Goal: Information Seeking & Learning: Learn about a topic

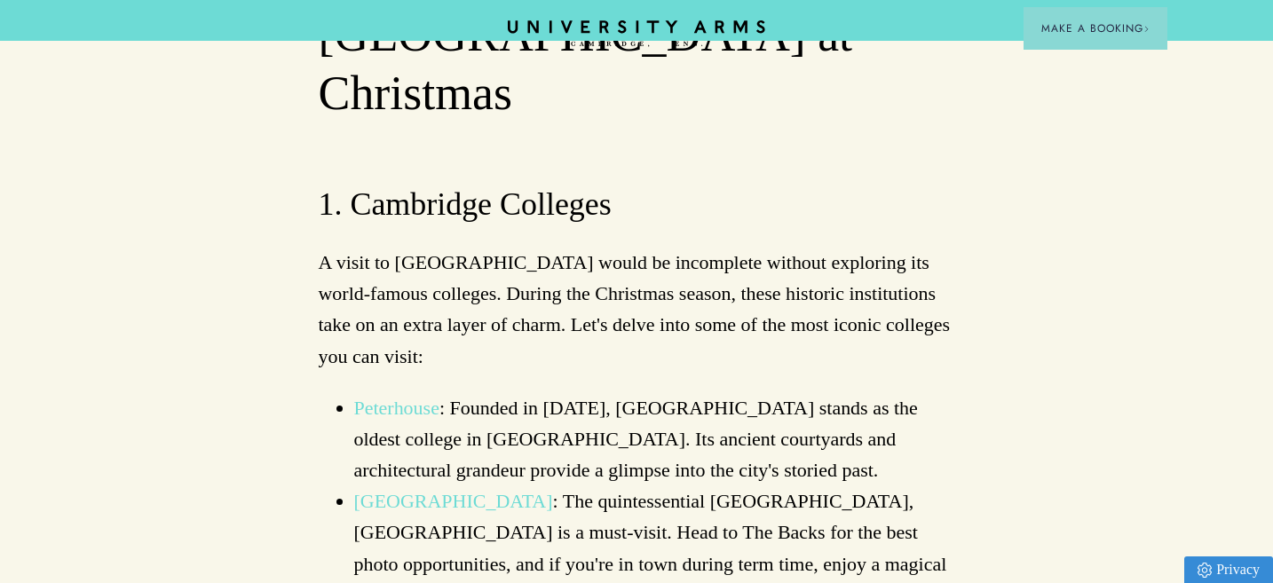
scroll to position [1236, 0]
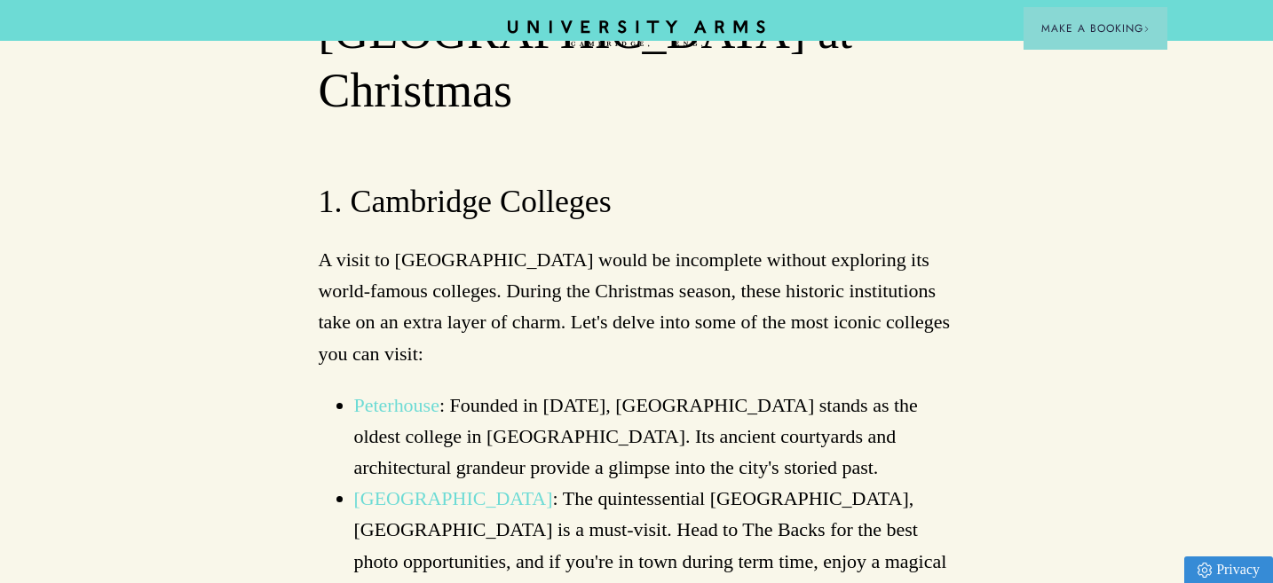
click at [745, 581] on link "Evensong services" at bounding box center [761, 592] width 145 height 22
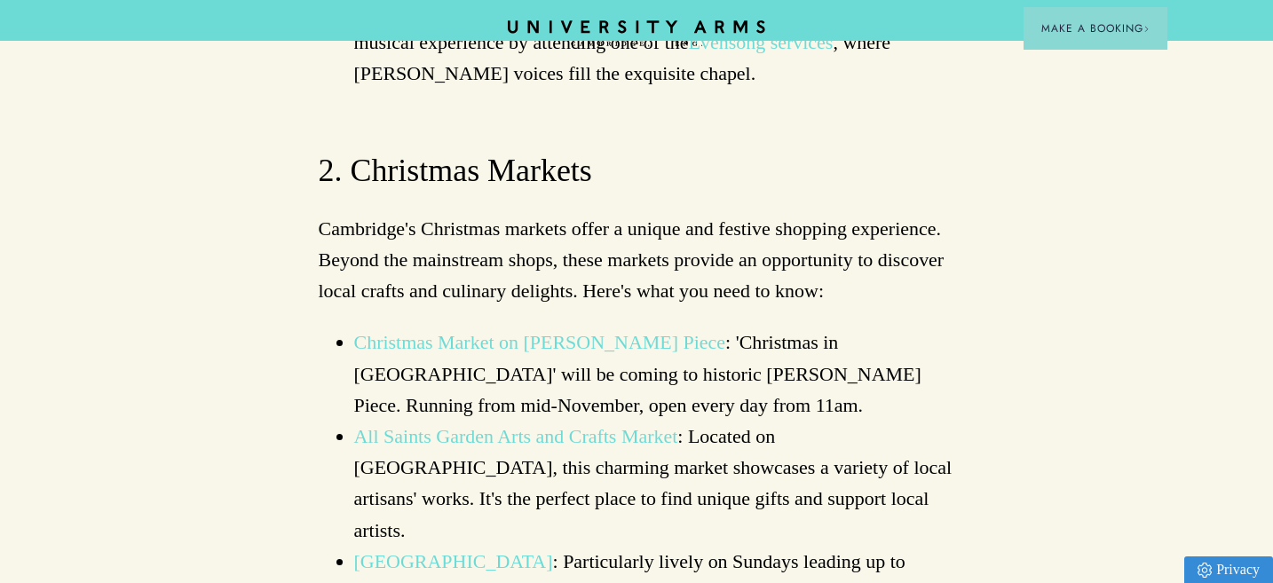
scroll to position [1788, 0]
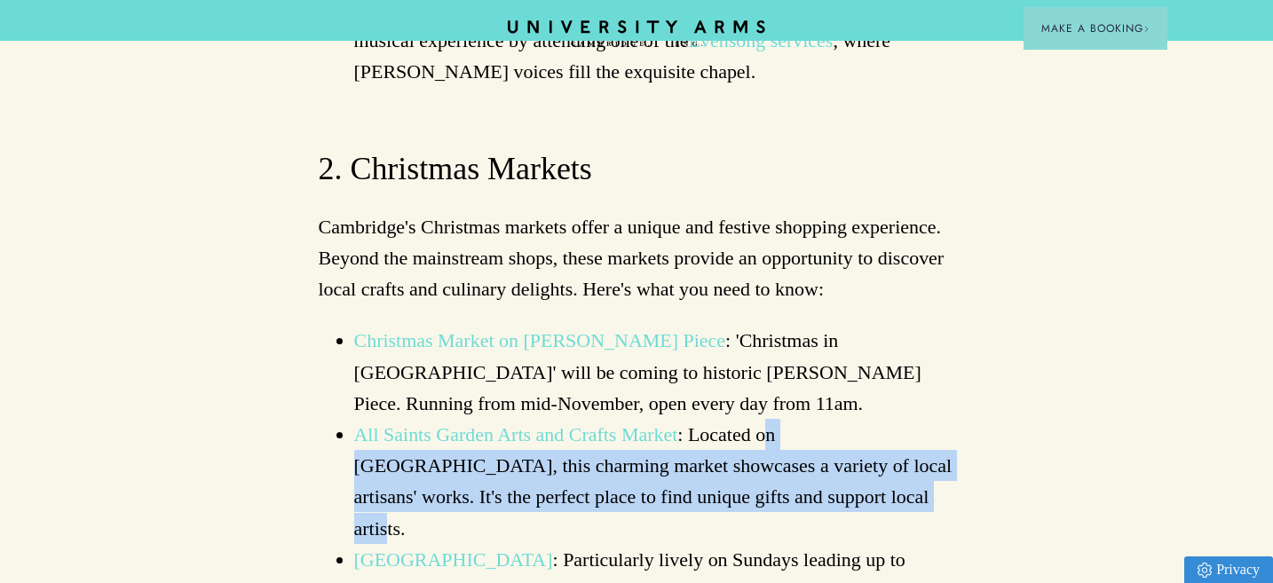
drag, startPoint x: 885, startPoint y: 303, endPoint x: 767, endPoint y: 244, distance: 131.8
click at [767, 419] on li "All Saints Garden Arts and Crafts Market : Located on Trinity Street, this char…" at bounding box center [654, 481] width 601 height 125
click at [785, 419] on li "All Saints Garden Arts and Crafts Market : Located on Trinity Street, this char…" at bounding box center [654, 481] width 601 height 125
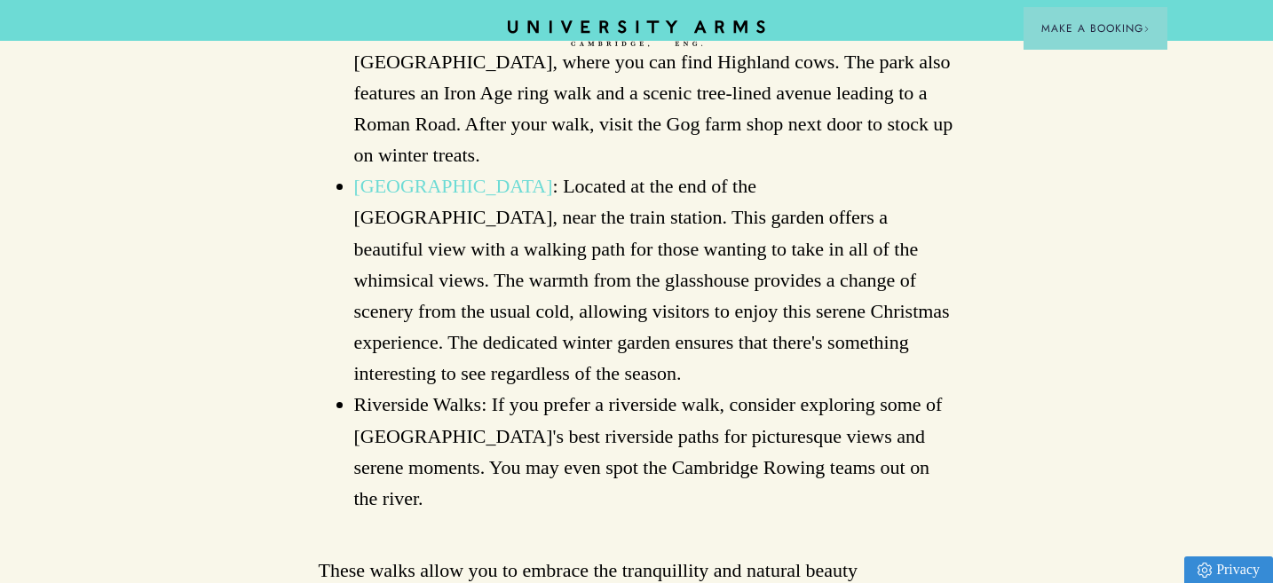
scroll to position [2882, 0]
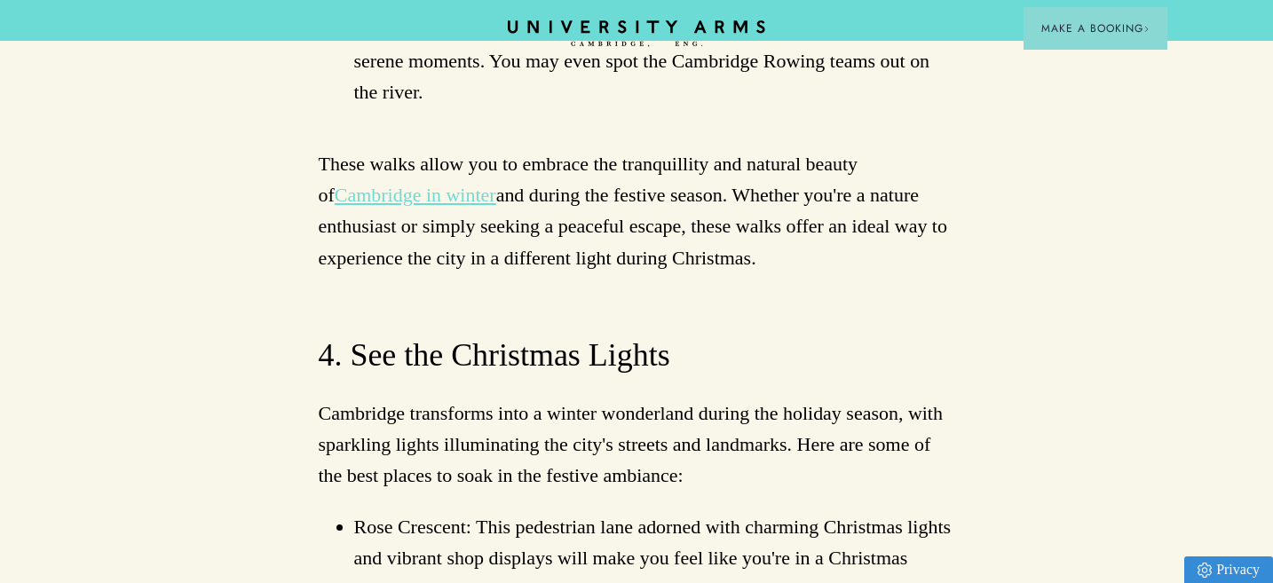
scroll to position [3287, 0]
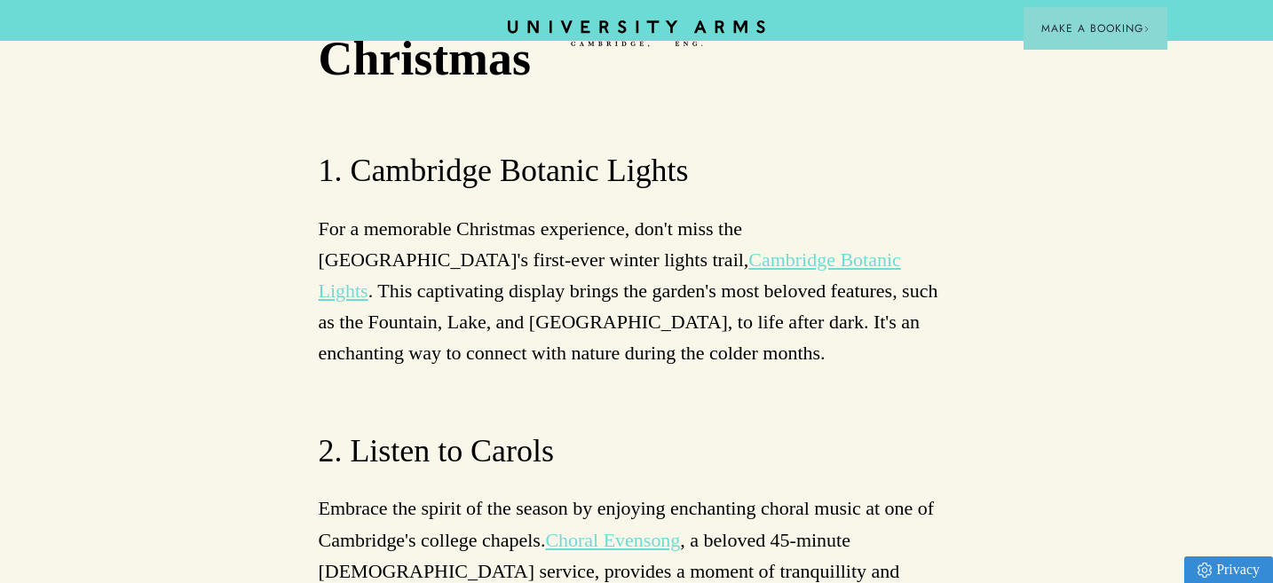
scroll to position [4446, 0]
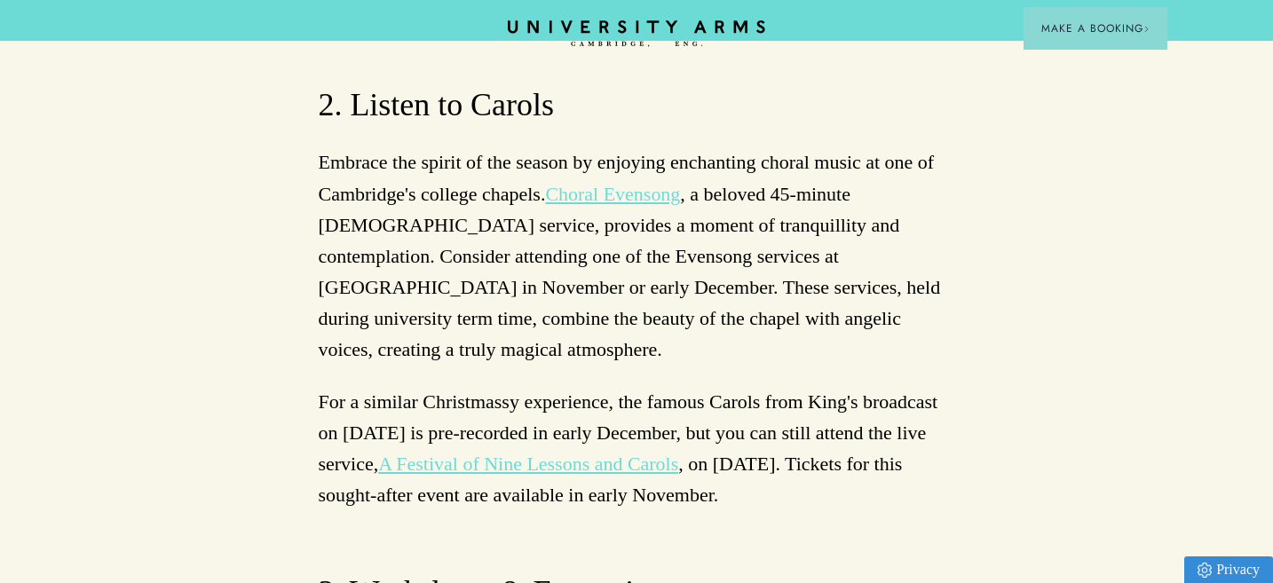
scroll to position [4821, 0]
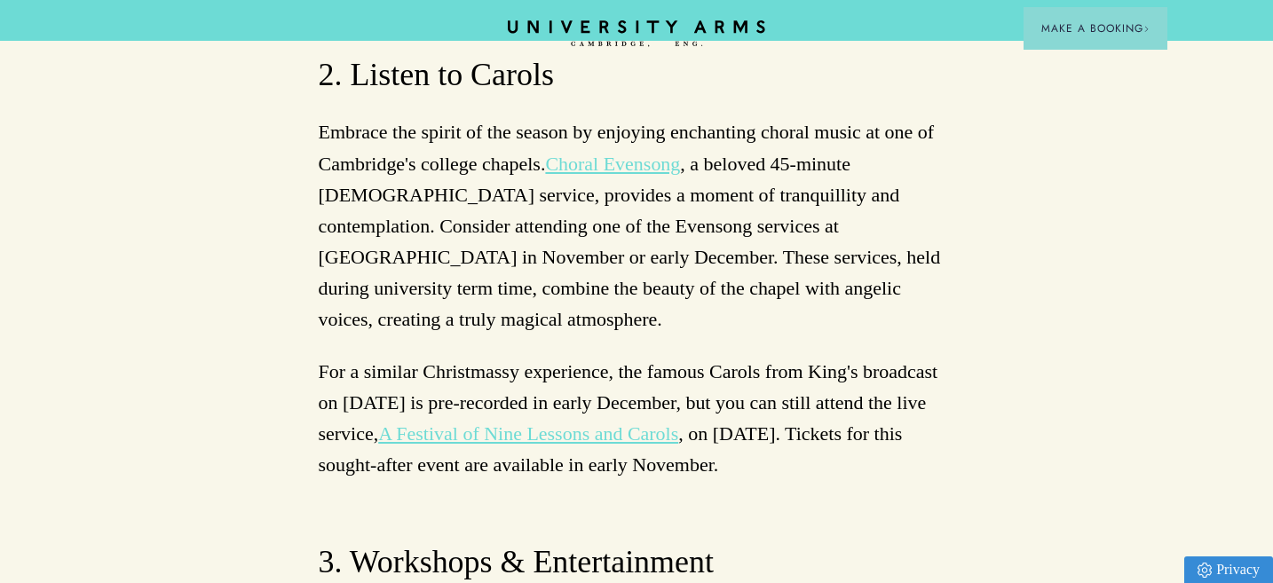
drag, startPoint x: 884, startPoint y: 228, endPoint x: 401, endPoint y: 250, distance: 483.5
drag, startPoint x: 884, startPoint y: 228, endPoint x: 399, endPoint y: 257, distance: 486.4
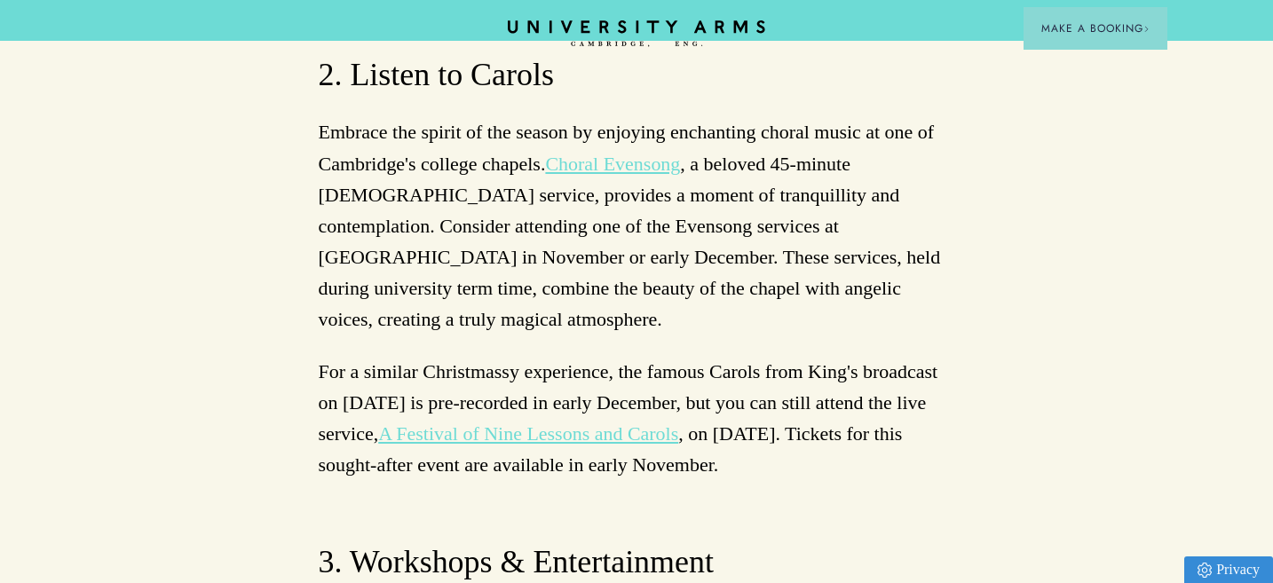
copy p "Sam Miles Trio"
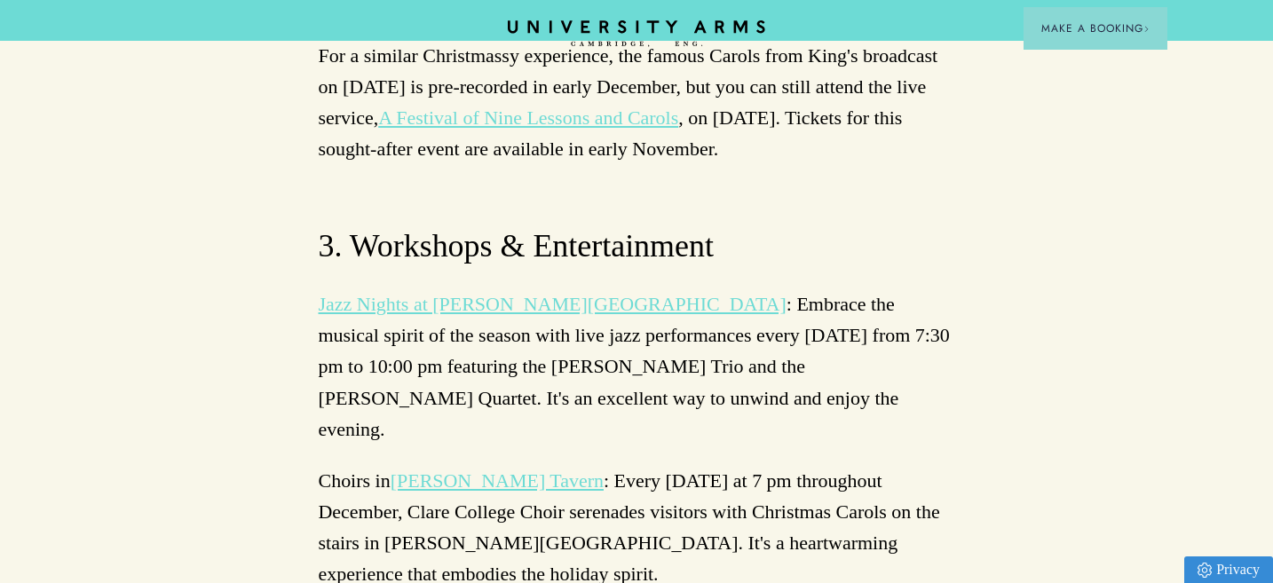
scroll to position [5143, 0]
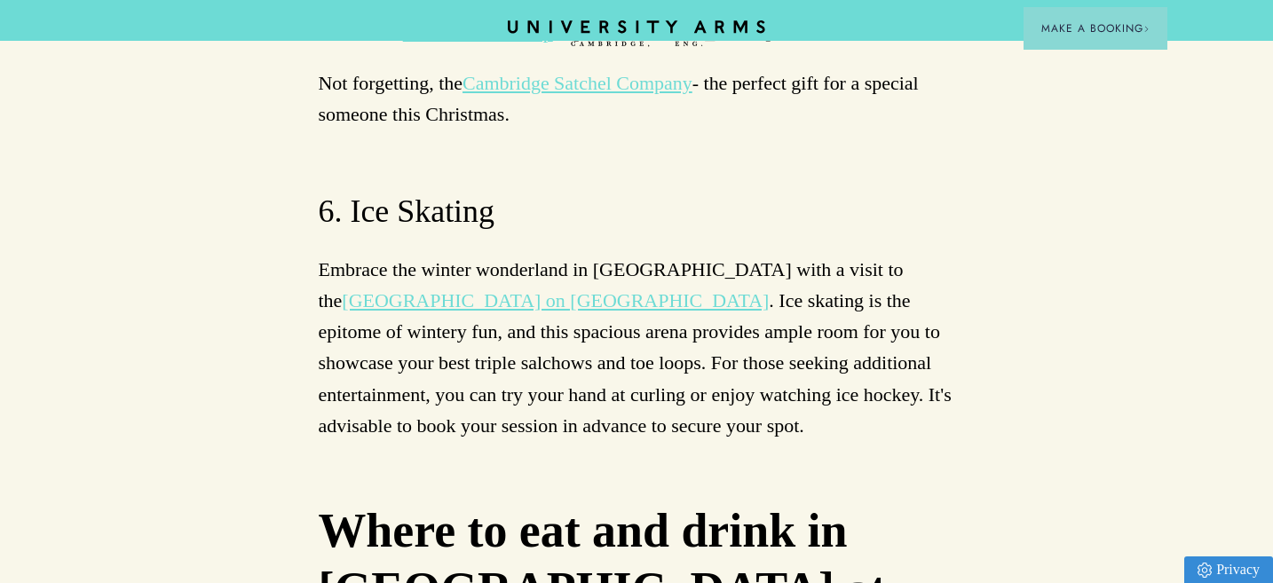
scroll to position [6877, 0]
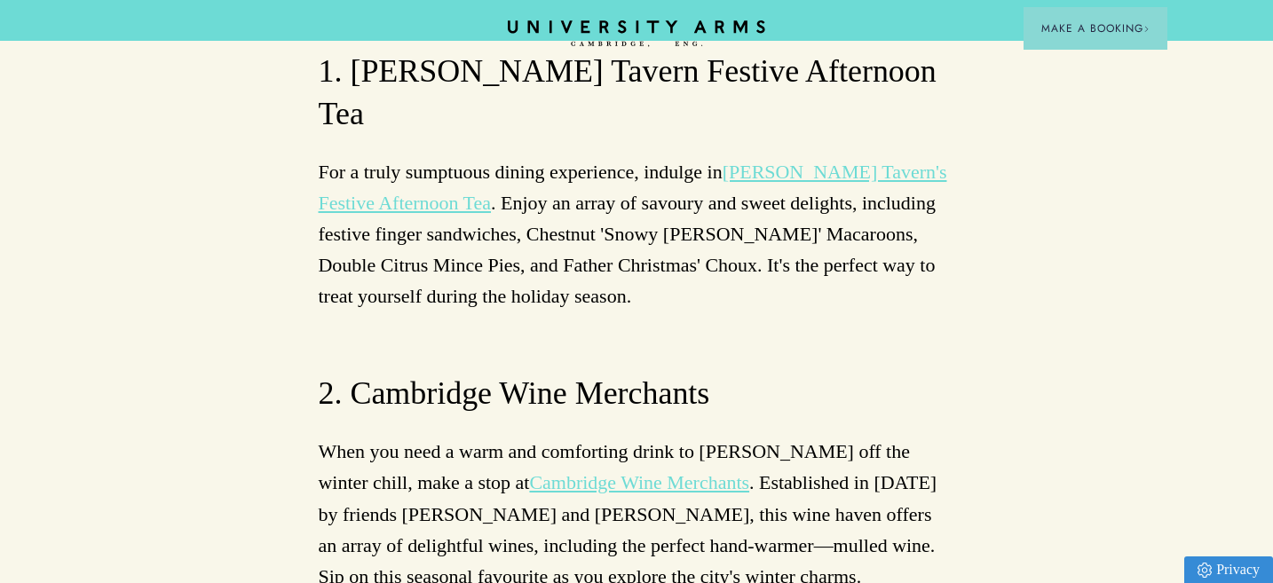
scroll to position [7527, 0]
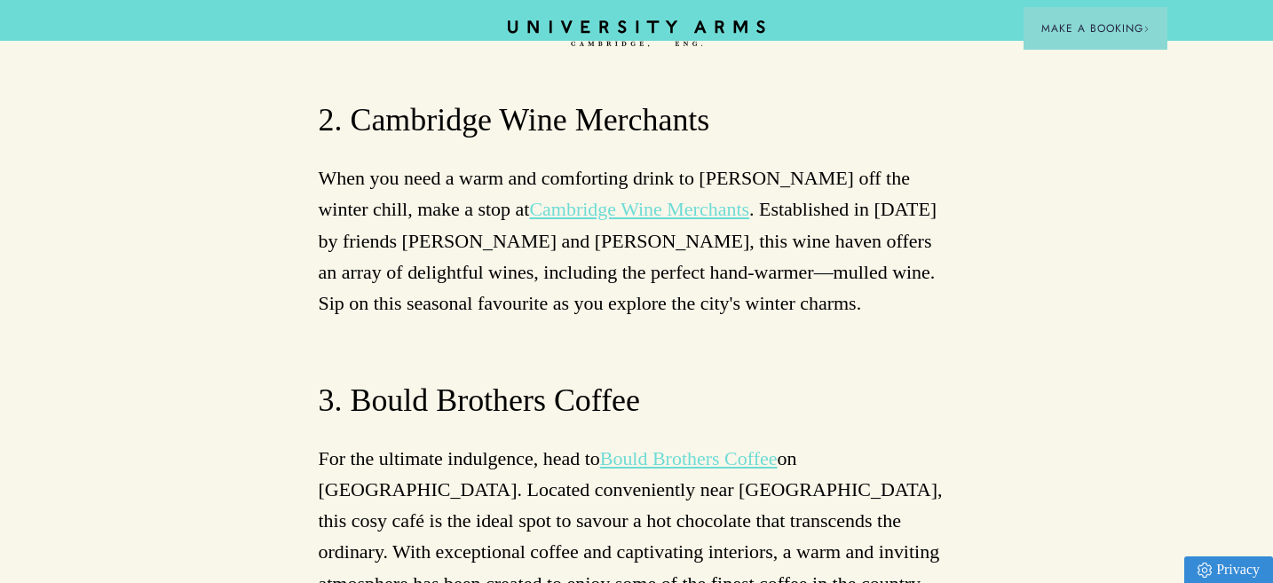
scroll to position [7747, 0]
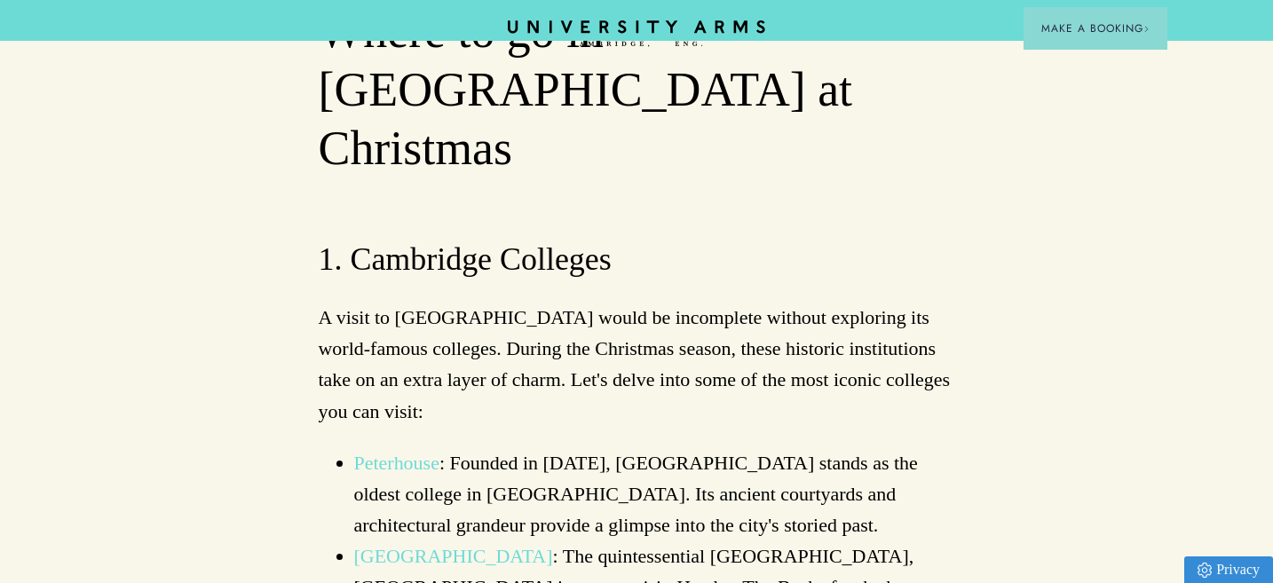
scroll to position [1177, 0]
